Goal: Find specific page/section: Find specific page/section

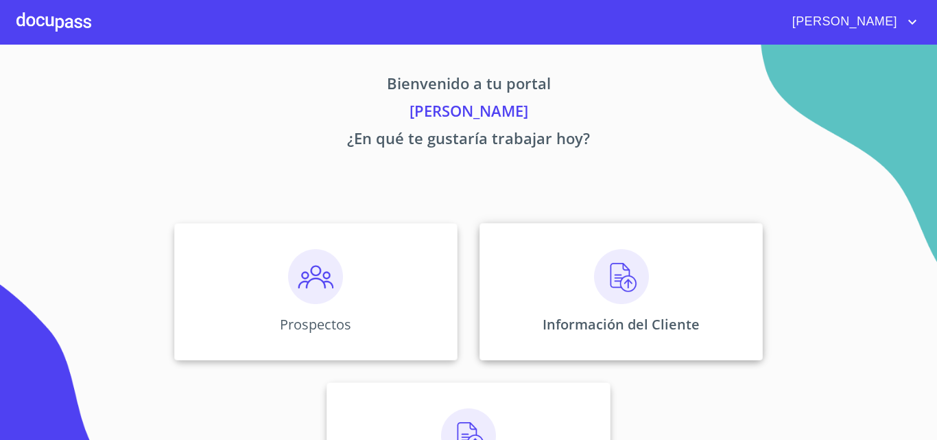
click at [547, 300] on div "Información del Cliente" at bounding box center [621, 291] width 283 height 137
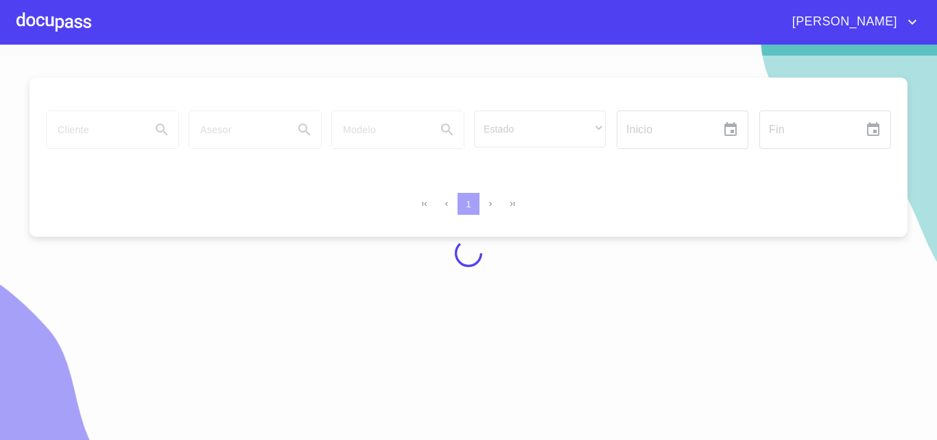
click at [101, 133] on div at bounding box center [468, 253] width 937 height 395
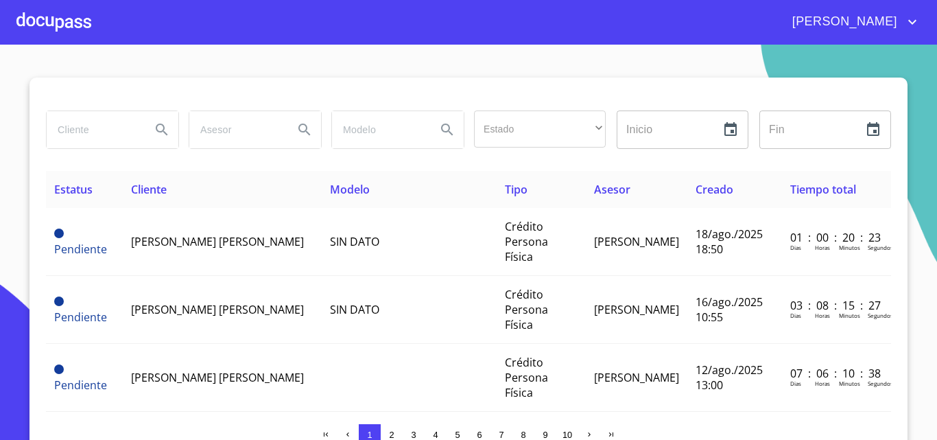
click at [101, 133] on input "search" at bounding box center [93, 129] width 93 height 37
type input "chaberries"
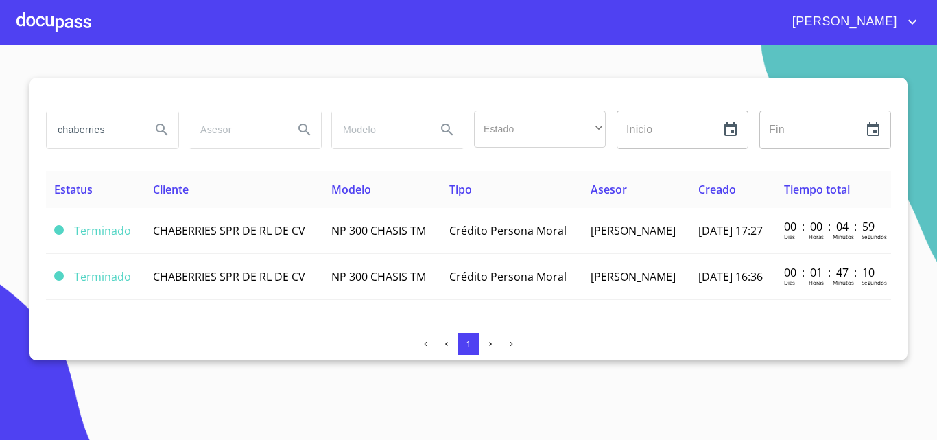
click at [349, 227] on span "NP 300 CHASIS TM" at bounding box center [378, 230] width 95 height 15
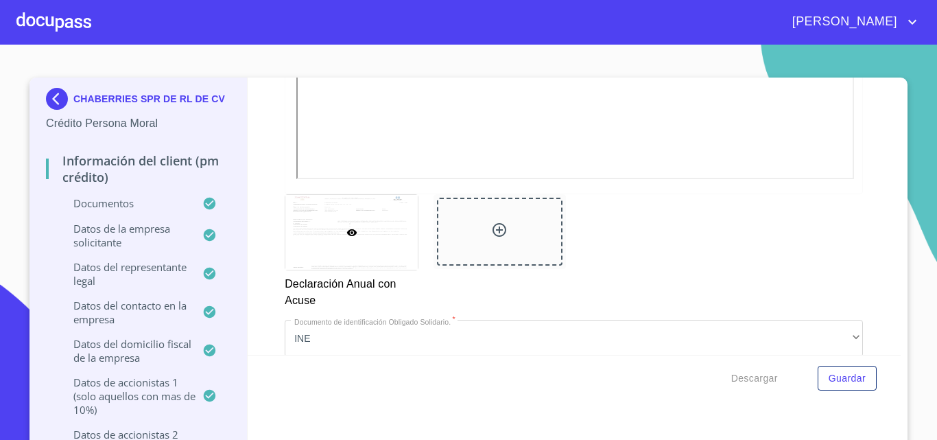
scroll to position [4323, 0]
